Goal: Transaction & Acquisition: Purchase product/service

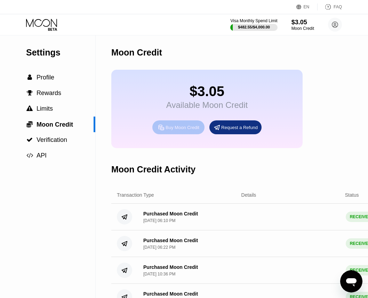
click at [188, 127] on div "Buy Moon Credit" at bounding box center [178, 128] width 52 height 14
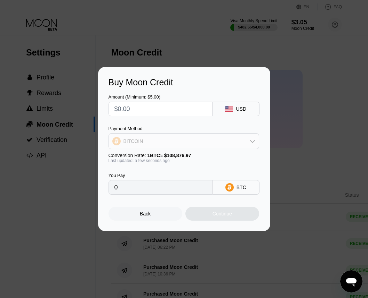
drag, startPoint x: 187, startPoint y: 142, endPoint x: 147, endPoint y: 152, distance: 41.7
click at [187, 142] on div "BITCOIN" at bounding box center [184, 141] width 150 height 14
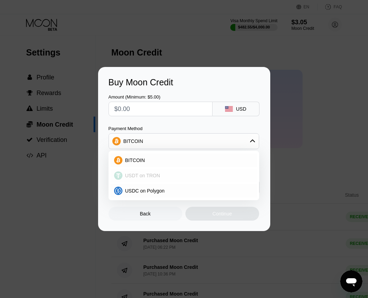
click at [124, 179] on div "USDT on TRON" at bounding box center [141, 176] width 38 height 6
type input "0.00"
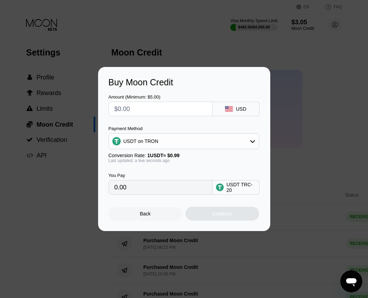
click at [162, 110] on input "text" at bounding box center [160, 109] width 92 height 14
type input "$5"
type input "5.05"
type input "$53"
type input "53.54"
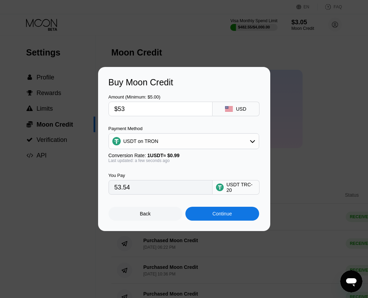
type input "$5"
type input "5.05"
type input "$52"
type input "52.53"
type input "$52"
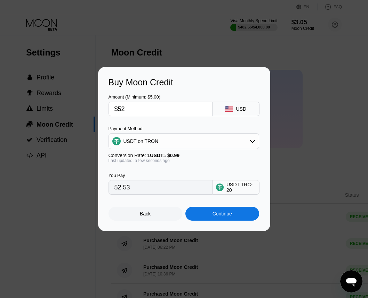
drag, startPoint x: 218, startPoint y: 211, endPoint x: 219, endPoint y: 216, distance: 5.7
click at [219, 214] on div "Continue" at bounding box center [222, 214] width 74 height 14
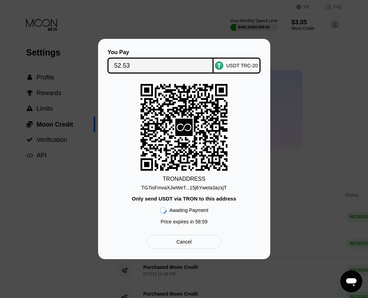
click at [170, 188] on div "TG7ioFmvaXJwWeT...15j6Yweta3azxjT" at bounding box center [183, 188] width 85 height 6
click at [169, 188] on div "TG7ioFmvaXJwWeT...15j6Yweta3azxjT" at bounding box center [183, 188] width 85 height 6
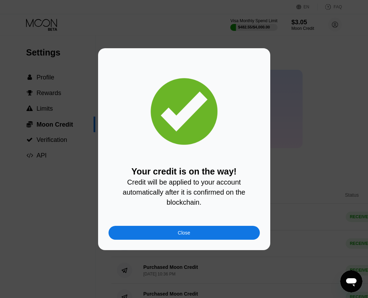
click at [202, 239] on div "Close" at bounding box center [183, 233] width 151 height 14
